Goal: Find specific page/section: Find specific page/section

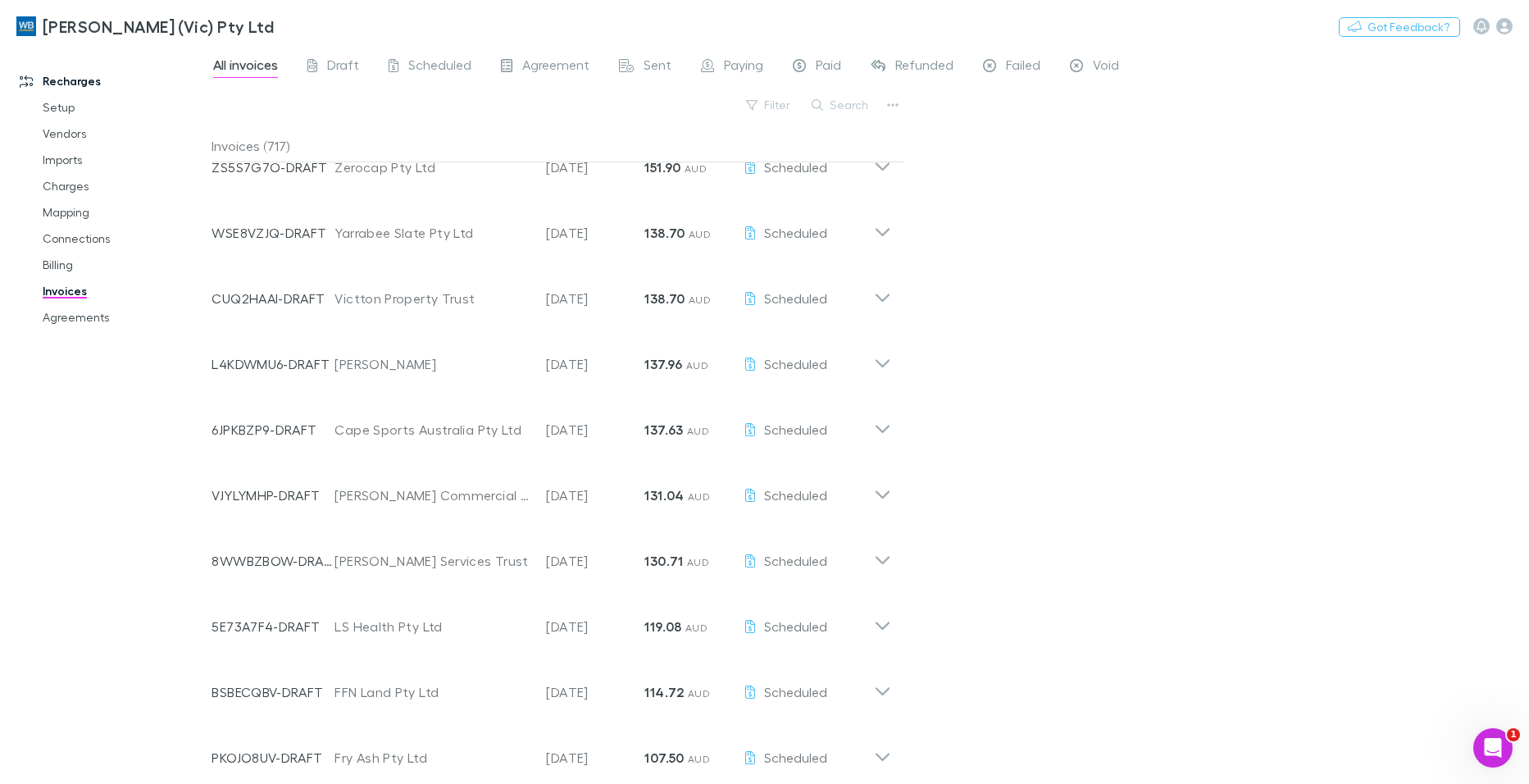
scroll to position [1384, 0]
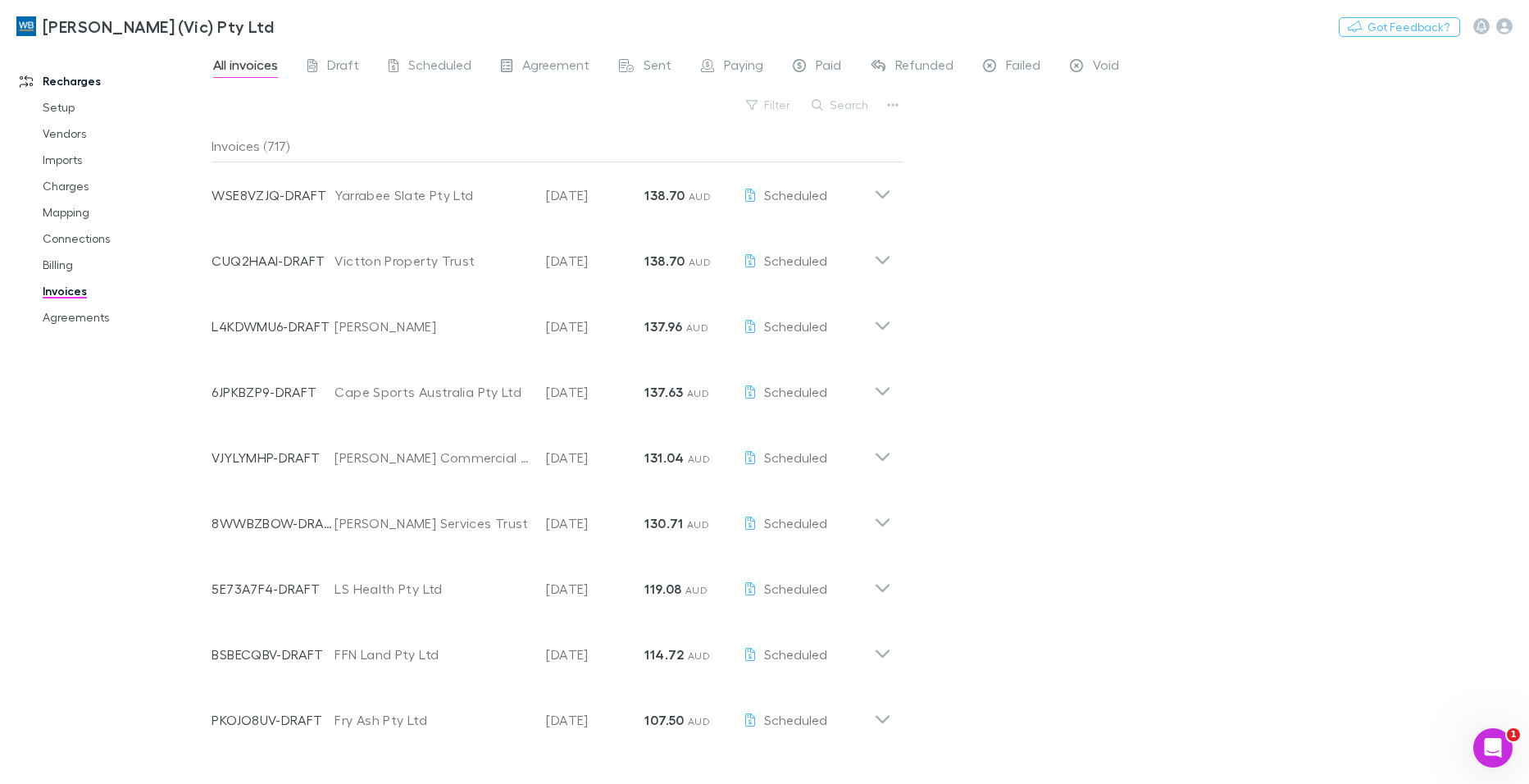
click at [269, 145] on div "Invoices (717)" at bounding box center [557, 146] width 692 height 33
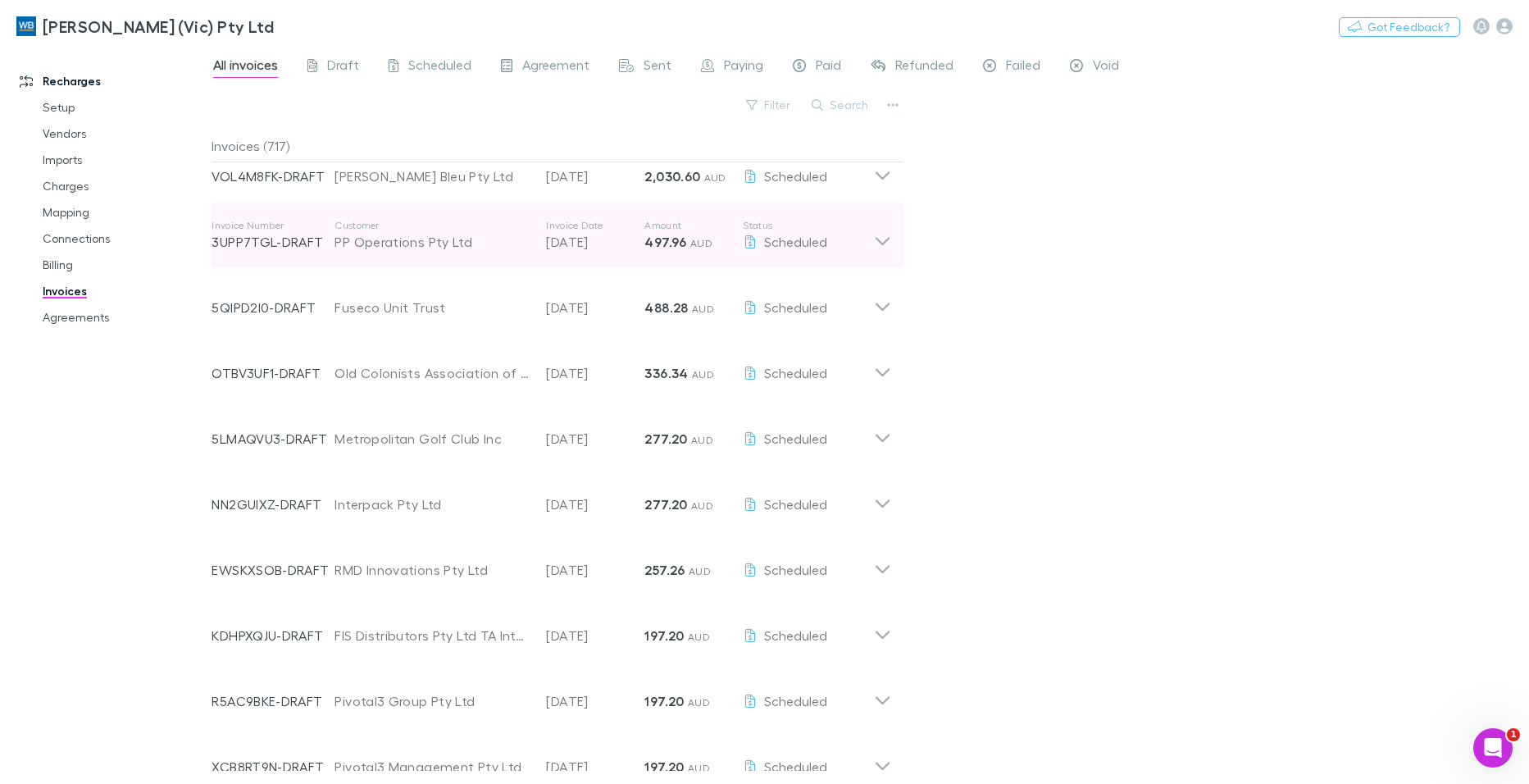
scroll to position [0, 0]
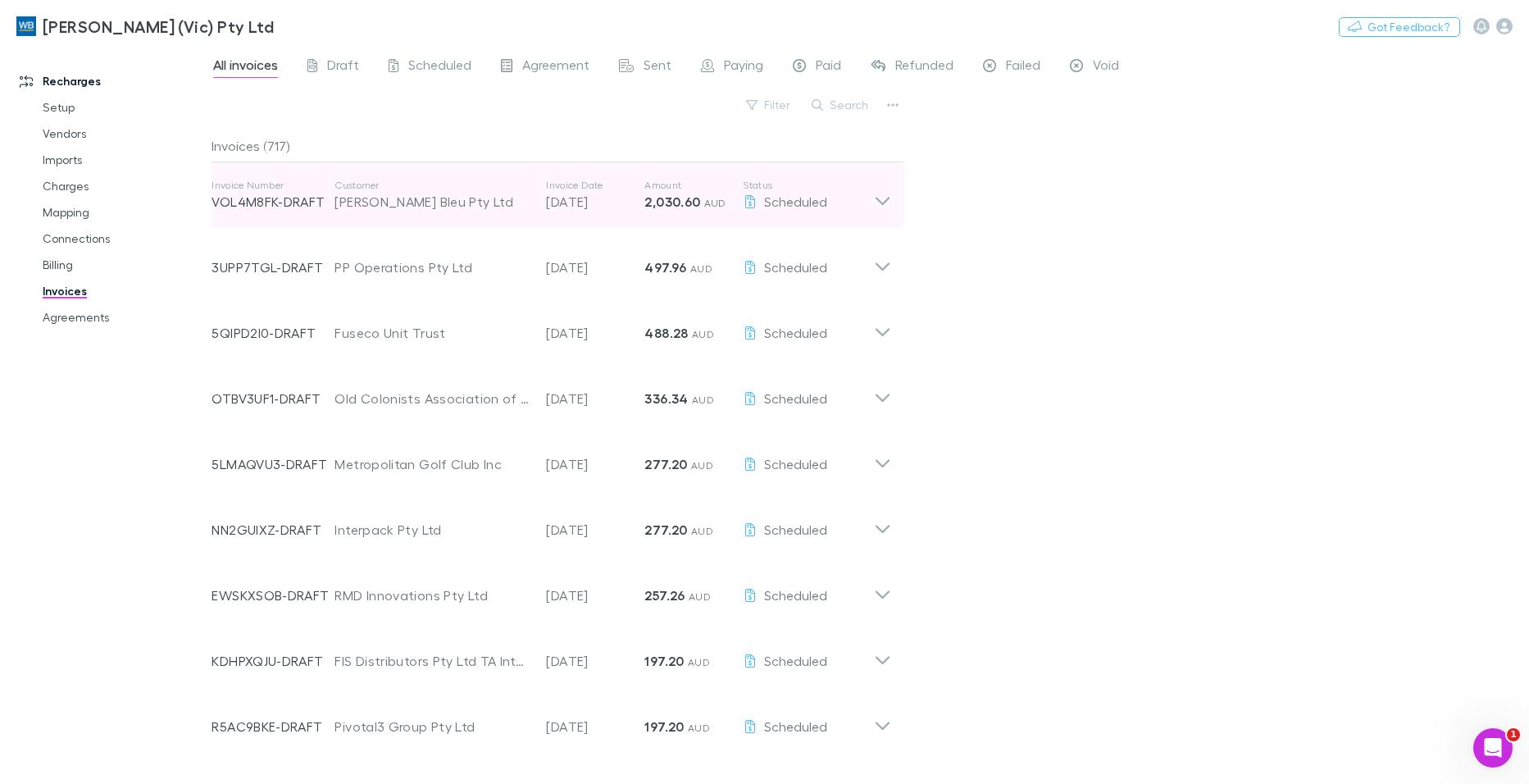
click at [342, 204] on div "[PERSON_NAME] Bleu Pty Ltd" at bounding box center [432, 202] width 195 height 20
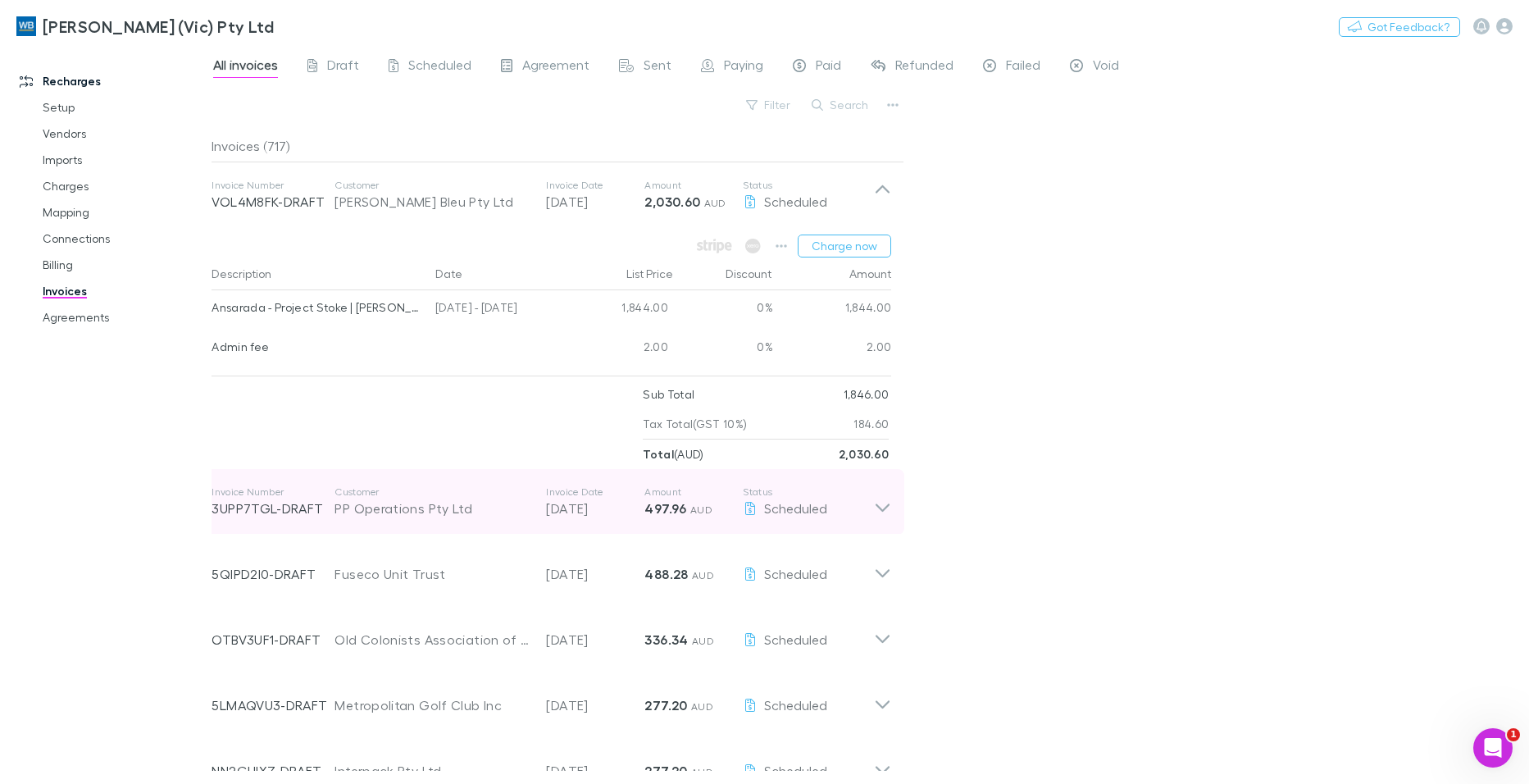
click at [391, 513] on div "PP Operations Pty Ltd" at bounding box center [432, 509] width 195 height 20
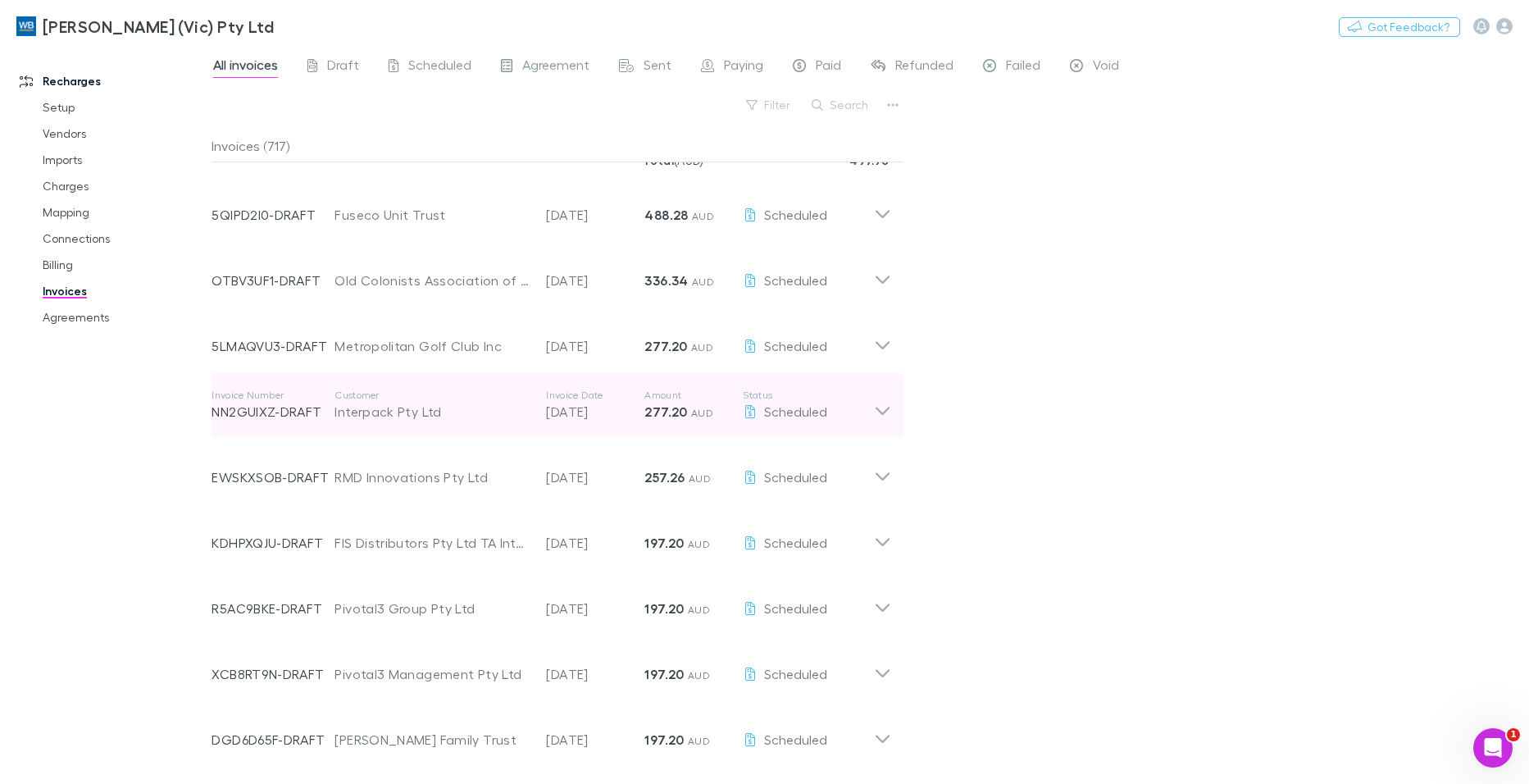
scroll to position [902, 0]
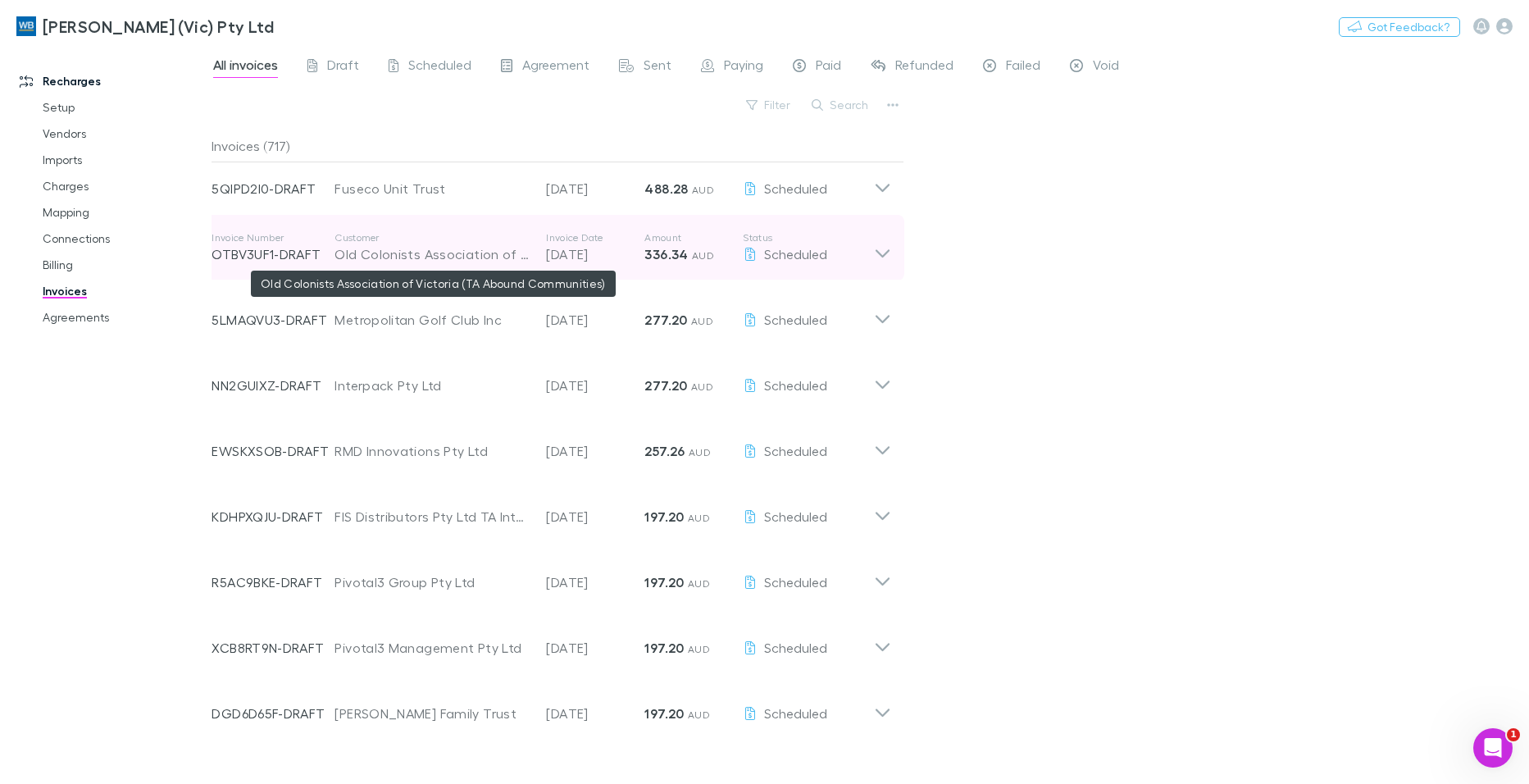
click at [385, 247] on div "Old Colonists Association of Victoria (TA Abound Communities)" at bounding box center [432, 254] width 195 height 20
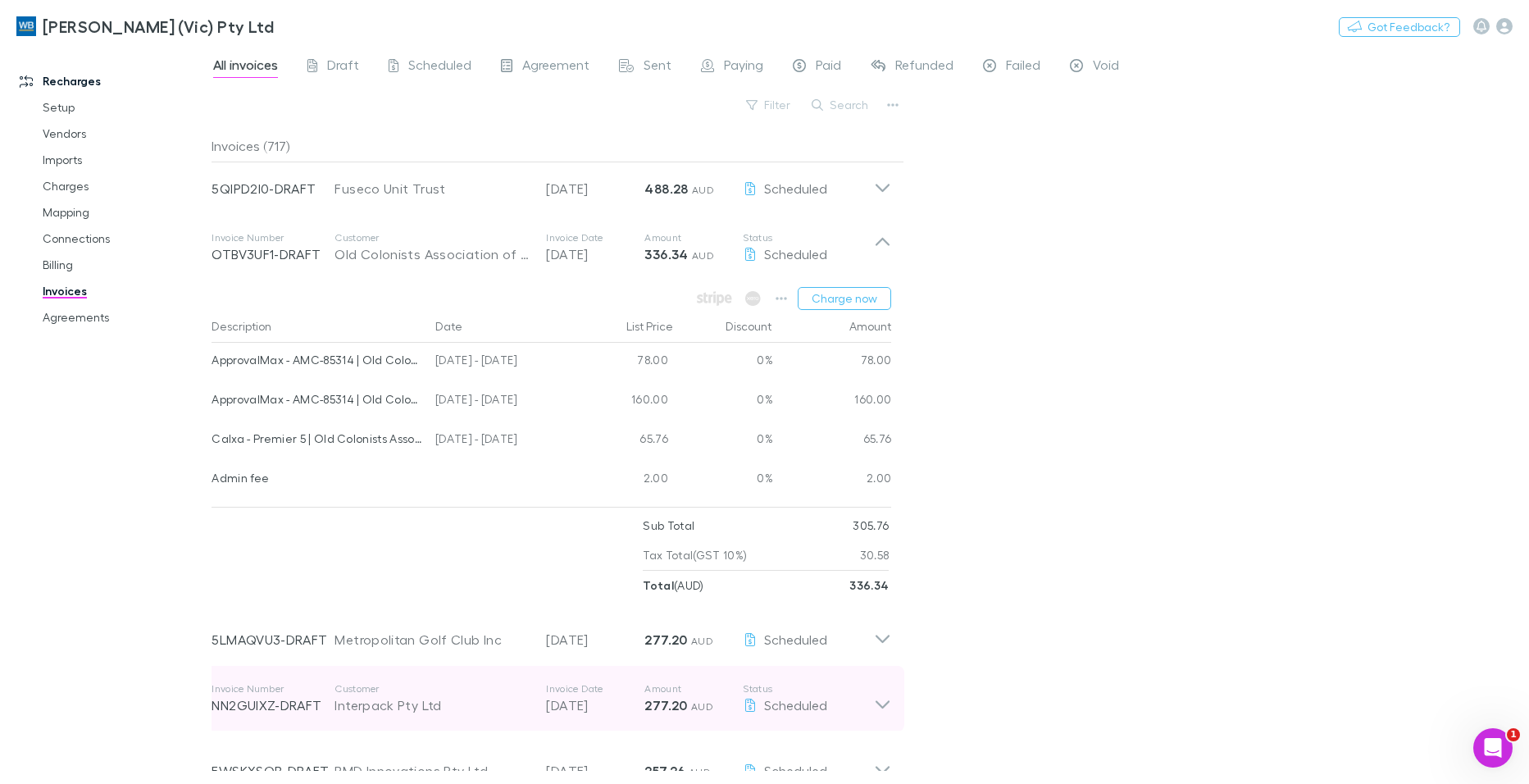
scroll to position [1230, 0]
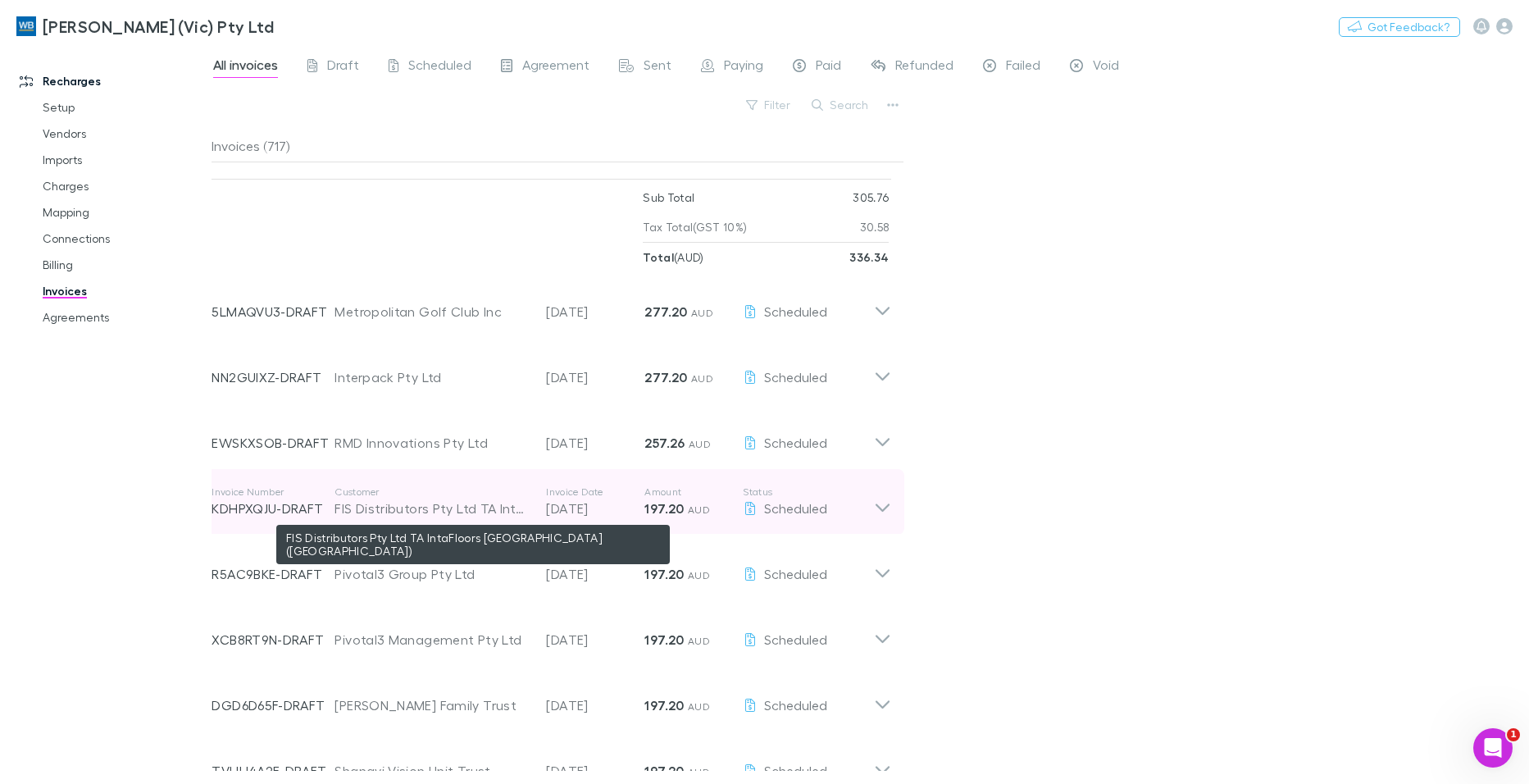
click at [394, 508] on div "FIS Distributors Pty Ltd TA IntaFloors [GEOGRAPHIC_DATA] ([GEOGRAPHIC_DATA])" at bounding box center [432, 509] width 195 height 20
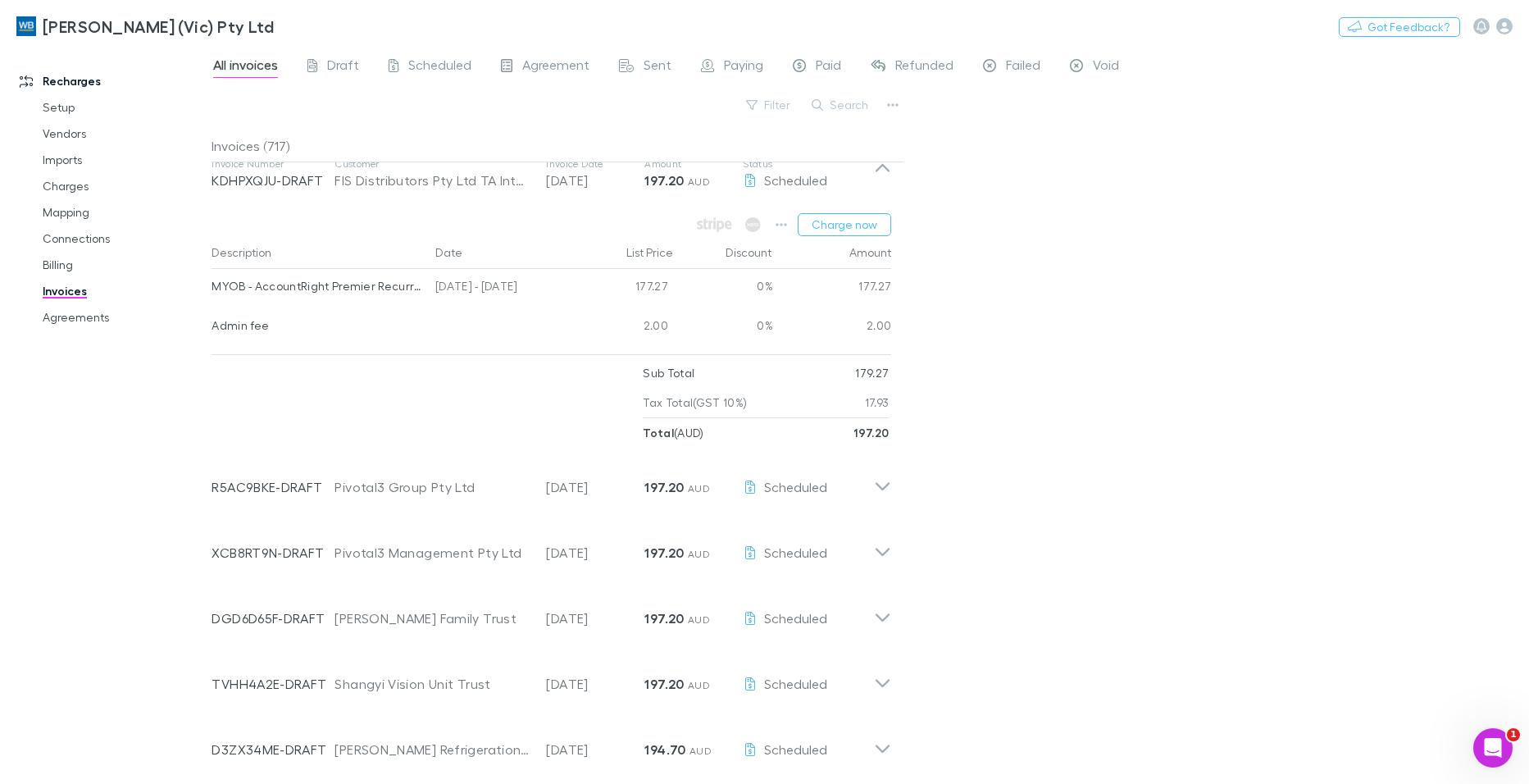
scroll to position [1968, 0]
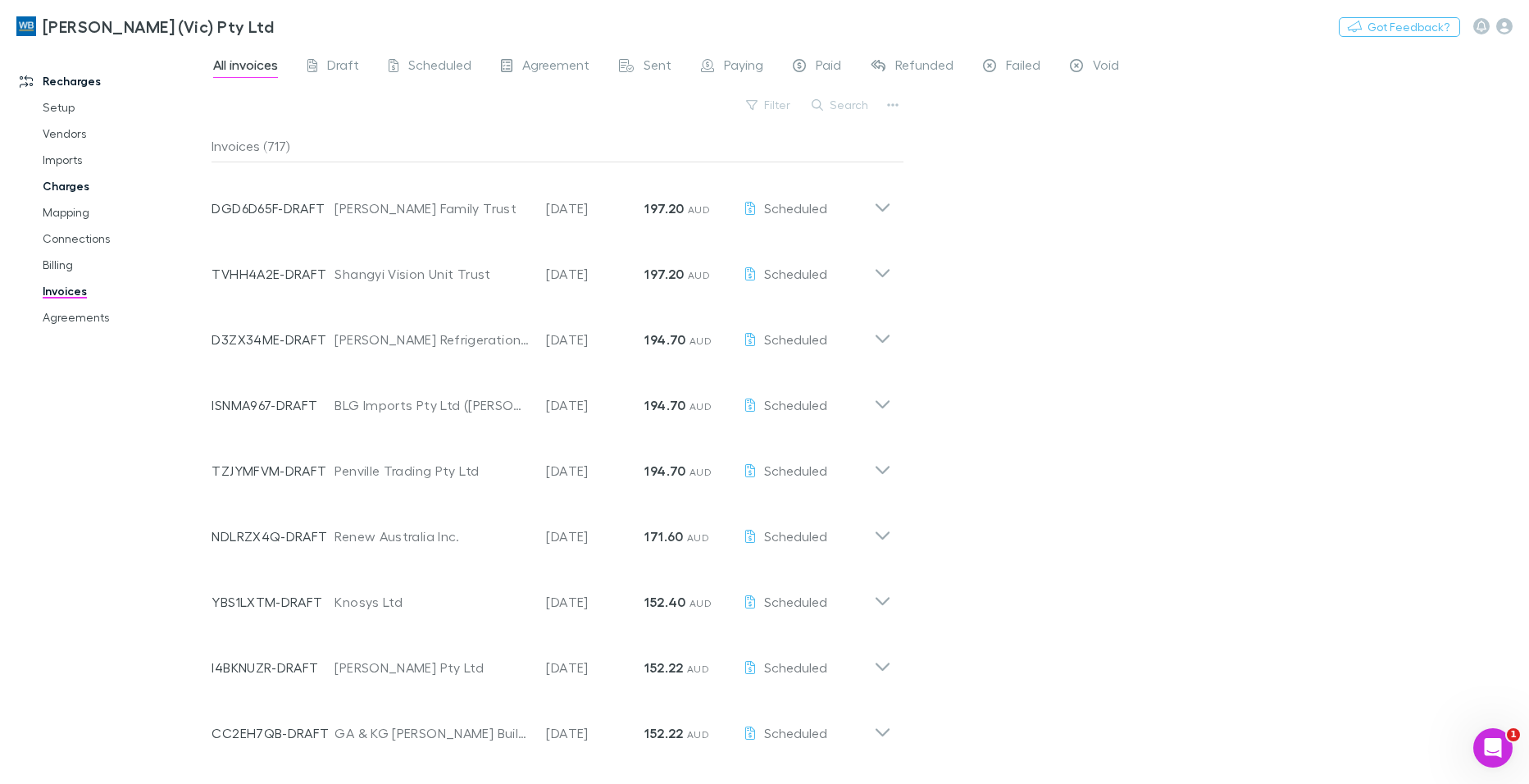
click at [68, 189] on link "Charges" at bounding box center [124, 186] width 194 height 27
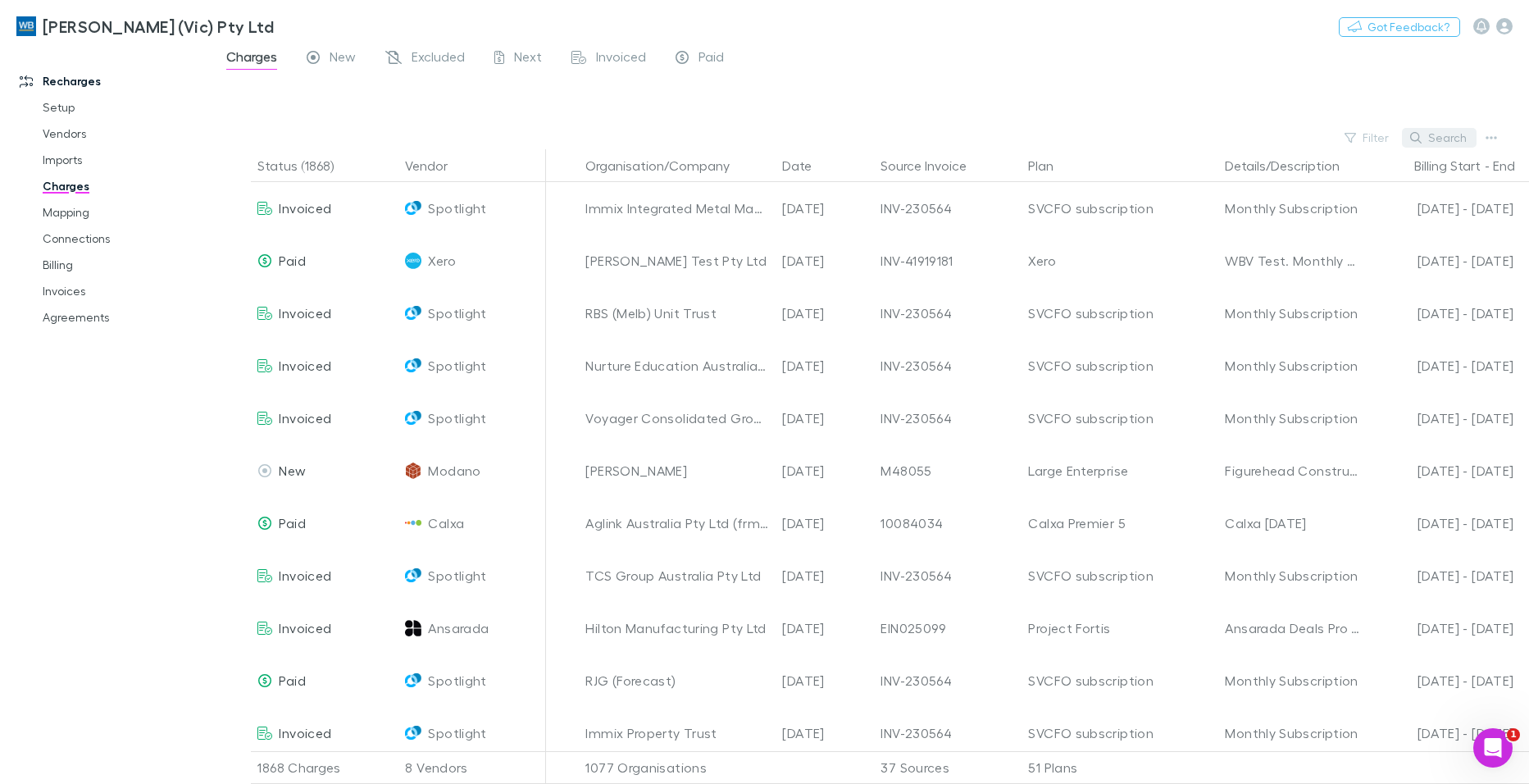
click at [1442, 135] on button "Search" at bounding box center [1439, 138] width 75 height 20
click at [1334, 136] on div "Filter Search" at bounding box center [870, 137] width 1318 height 23
click at [1368, 138] on button "Filter" at bounding box center [1368, 138] width 62 height 20
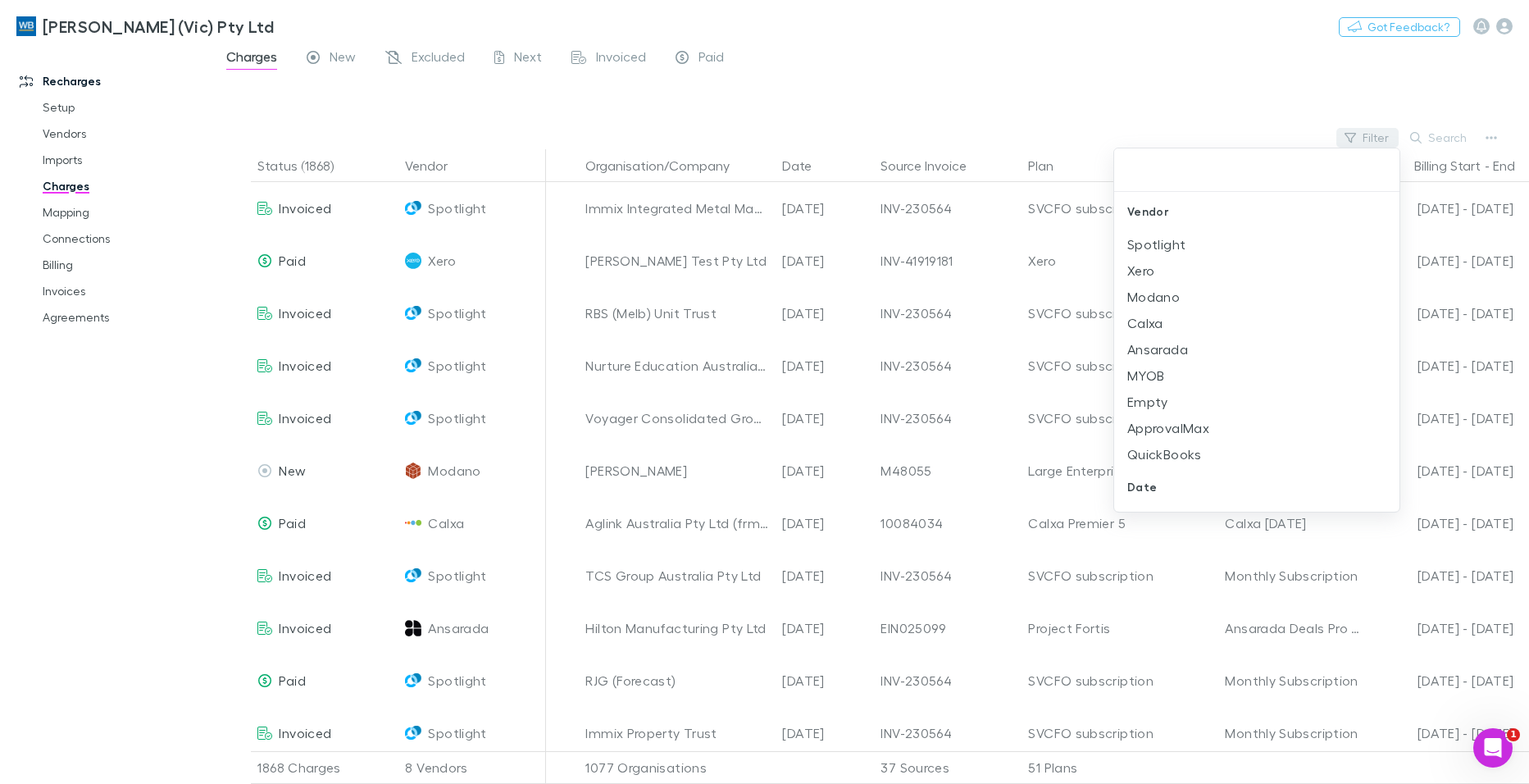
click at [1368, 138] on div at bounding box center [764, 392] width 1529 height 784
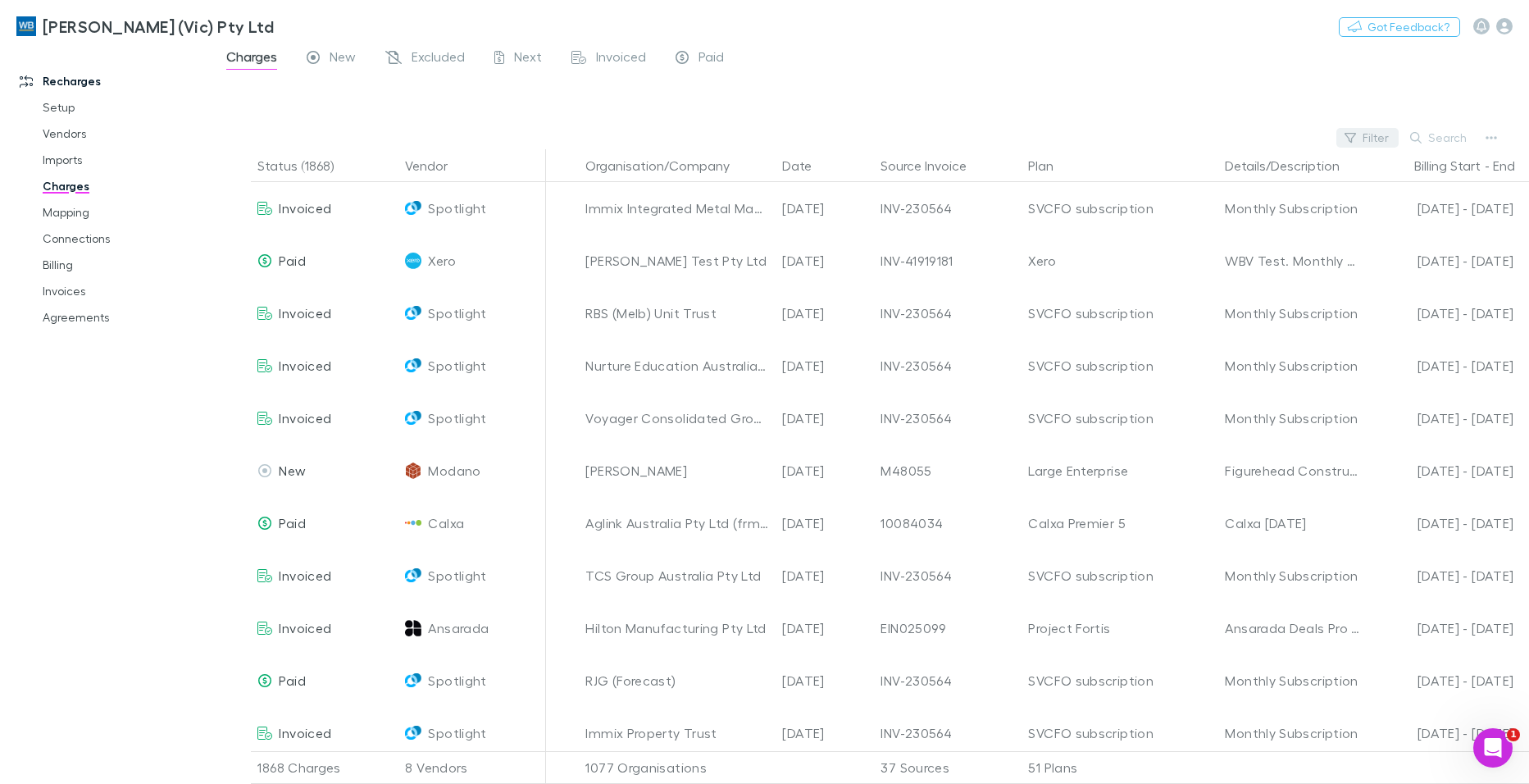
click at [1368, 138] on button "Filter" at bounding box center [1368, 138] width 62 height 20
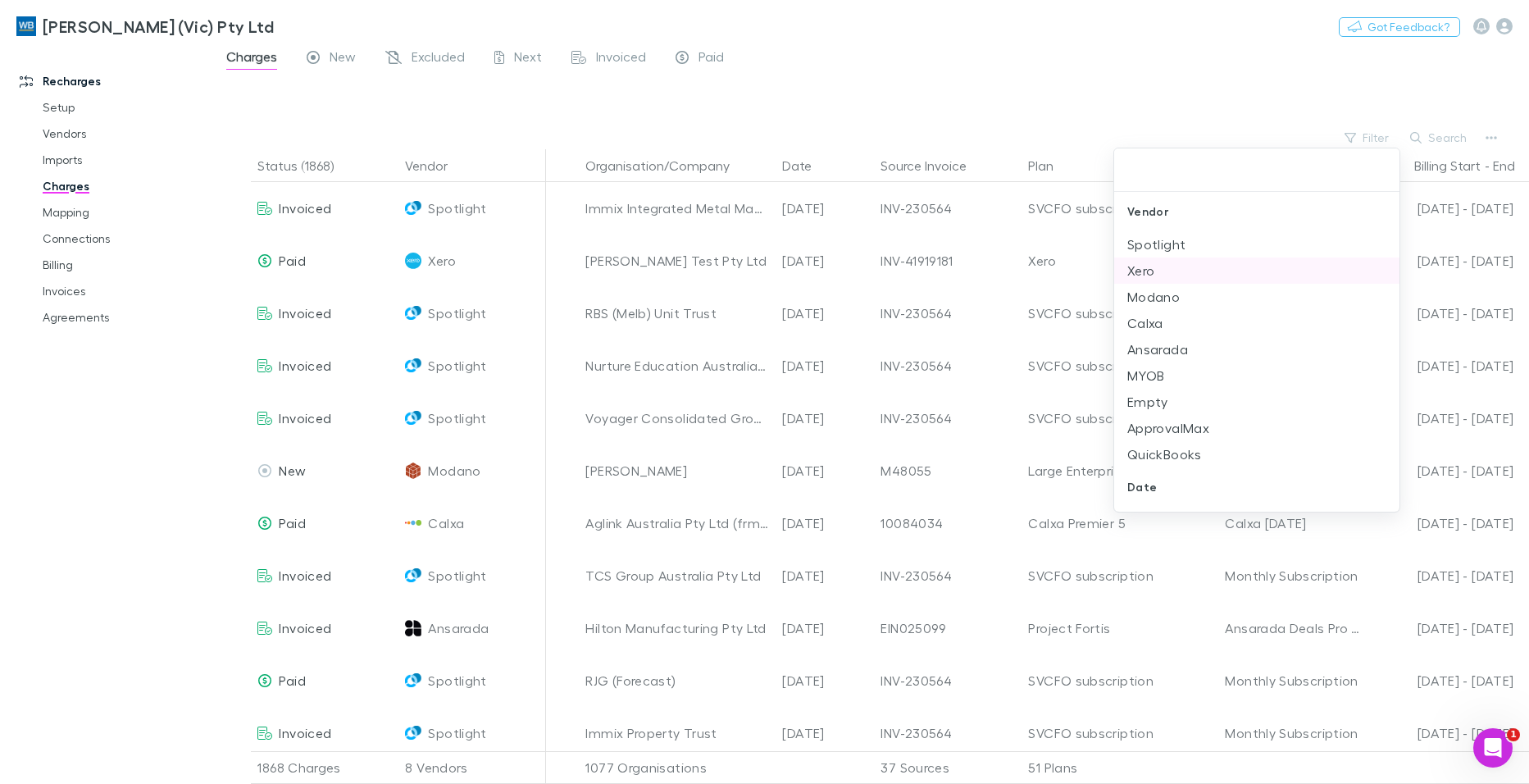
click at [1147, 270] on li "Xero" at bounding box center [1257, 270] width 285 height 27
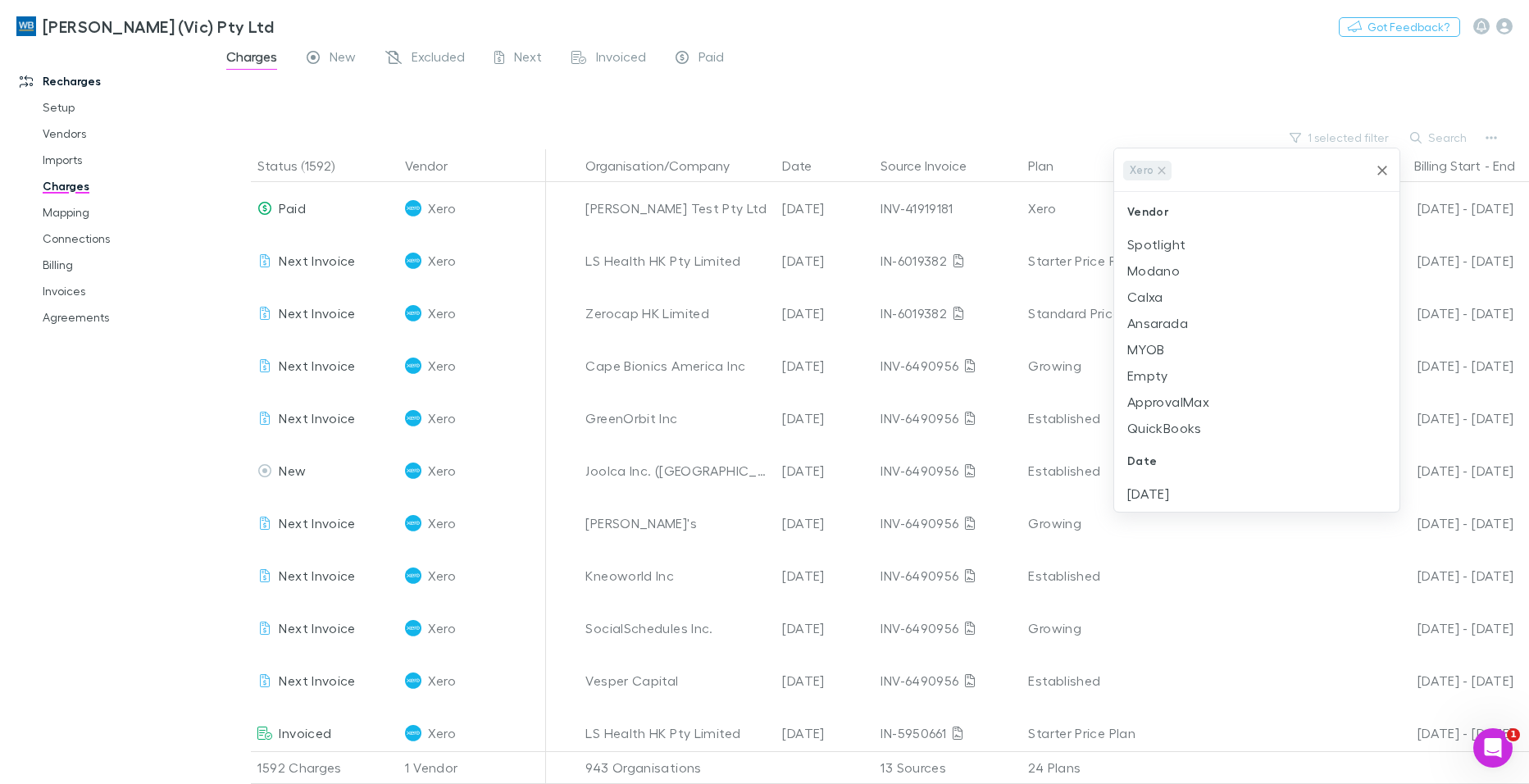
click at [974, 69] on div at bounding box center [764, 392] width 1529 height 784
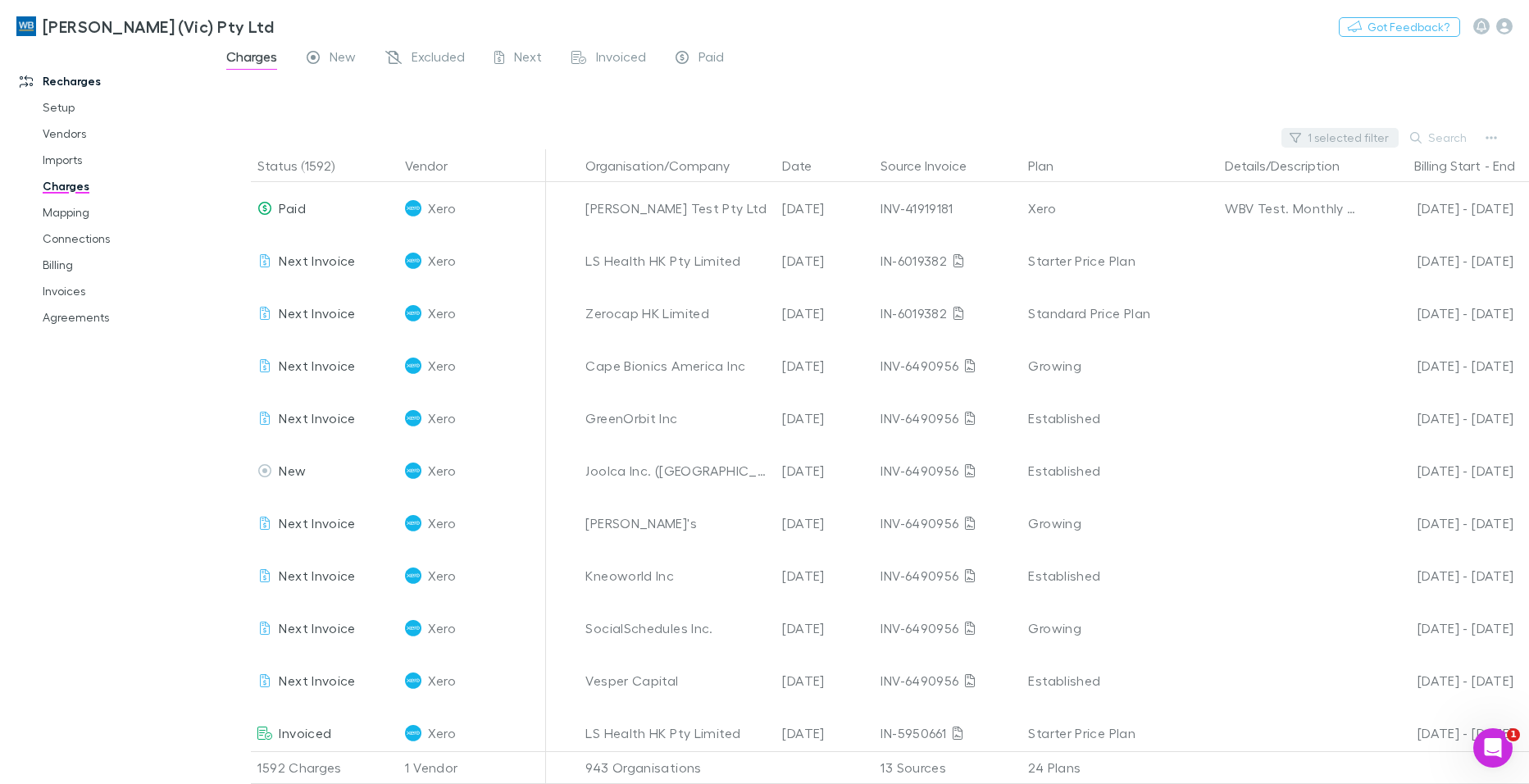
click at [1358, 140] on button "1 selected filter" at bounding box center [1341, 138] width 117 height 20
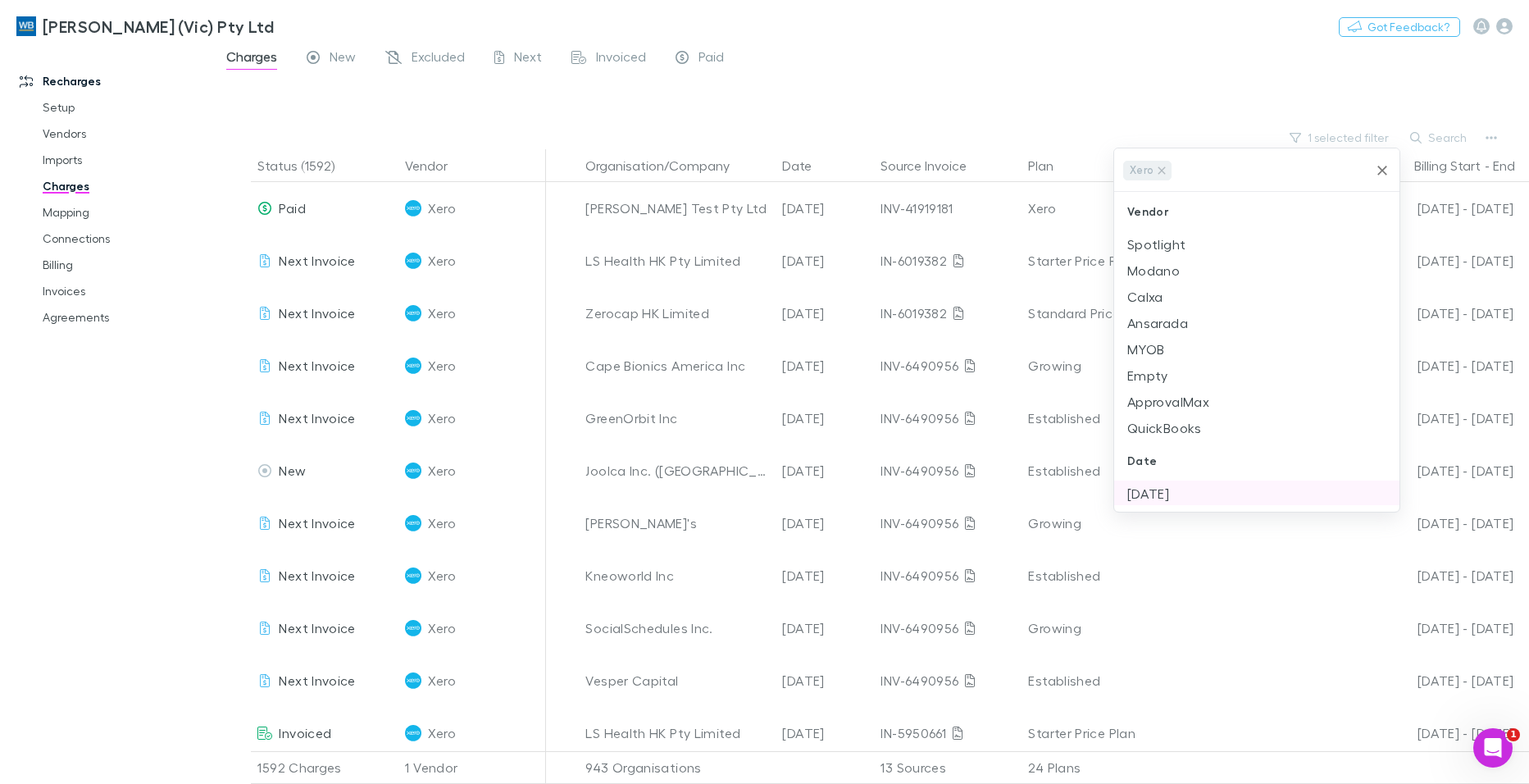
click at [1176, 493] on li "[DATE]" at bounding box center [1257, 493] width 285 height 27
click at [990, 57] on div at bounding box center [764, 392] width 1529 height 784
